Goal: Task Accomplishment & Management: Manage account settings

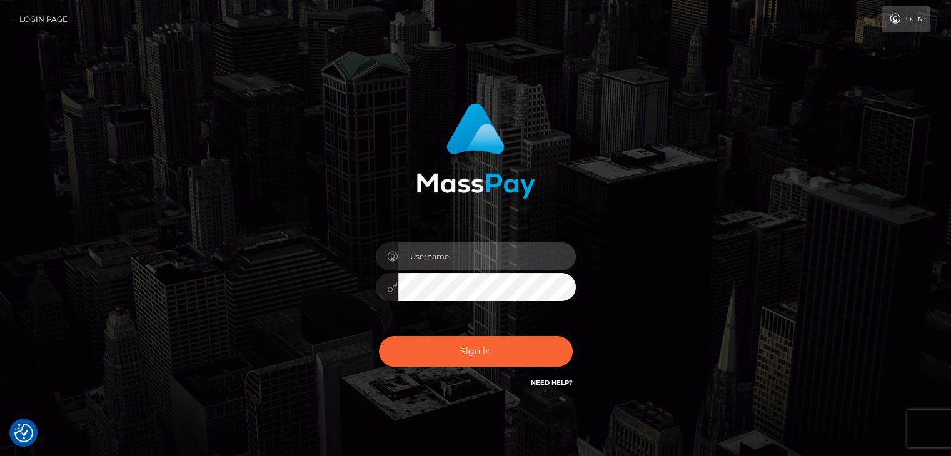
click at [431, 257] on input "text" at bounding box center [487, 257] width 178 height 28
click at [425, 255] on input "text" at bounding box center [487, 257] width 178 height 28
type input "flynnmacgregor@hotmail.com"
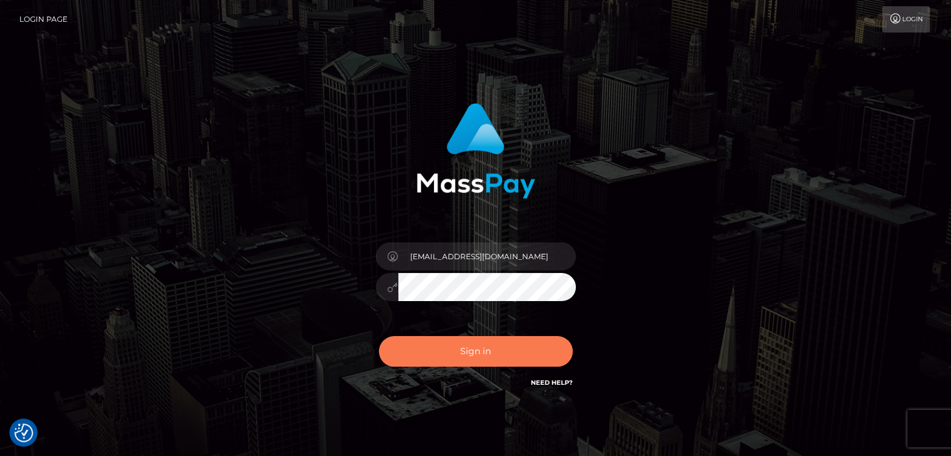
click at [474, 341] on button "Sign in" at bounding box center [476, 351] width 194 height 31
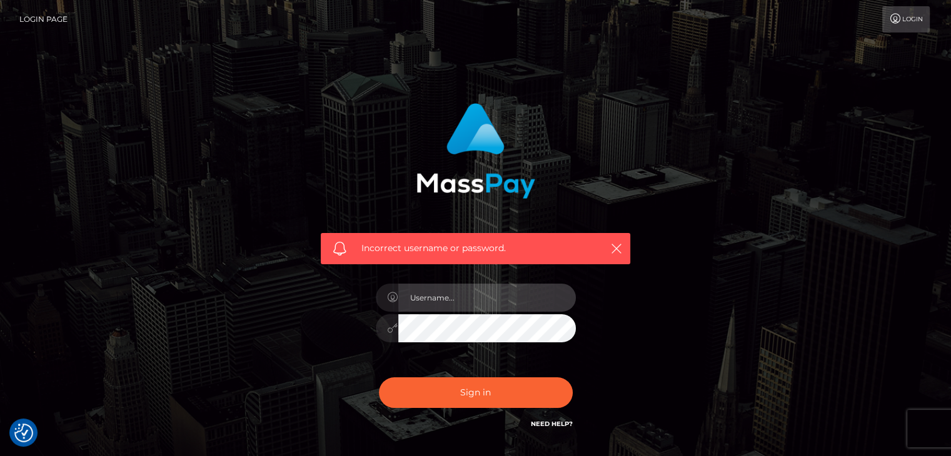
click at [502, 298] on input "text" at bounding box center [487, 298] width 178 height 28
type input "flynnmacgregor@hotmail.com"
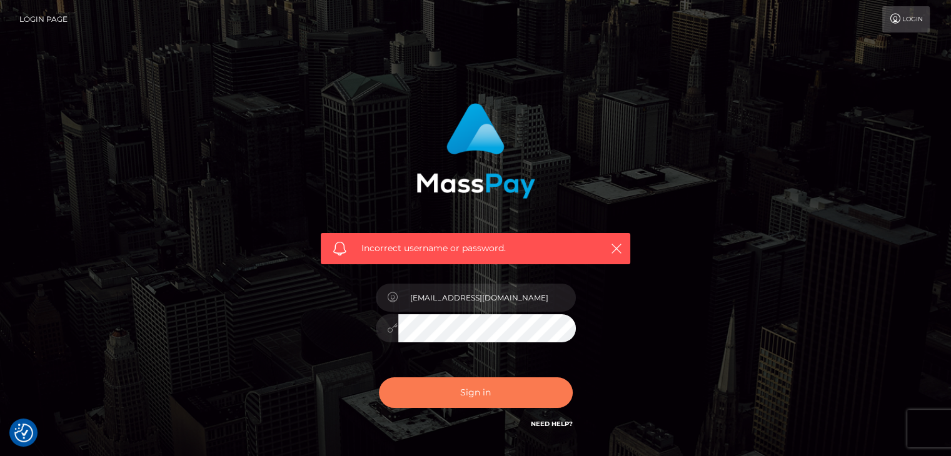
click at [486, 388] on button "Sign in" at bounding box center [476, 393] width 194 height 31
